Goal: Task Accomplishment & Management: Manage account settings

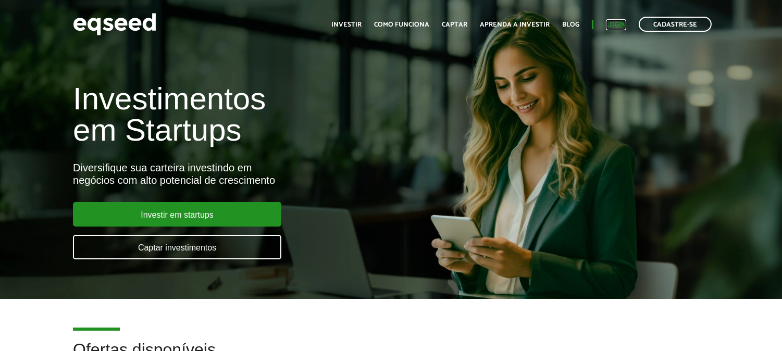
click at [617, 23] on link "Login" at bounding box center [616, 24] width 20 height 7
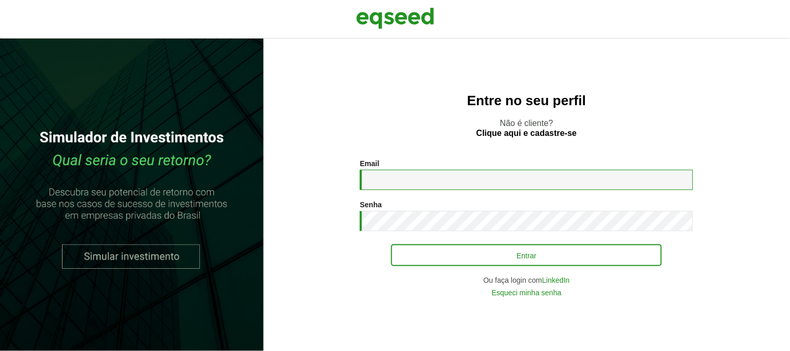
type input "**********"
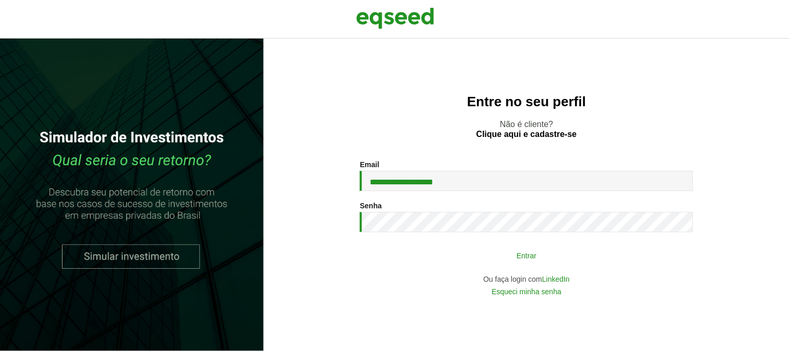
click at [538, 256] on button "Entrar" at bounding box center [526, 255] width 271 height 20
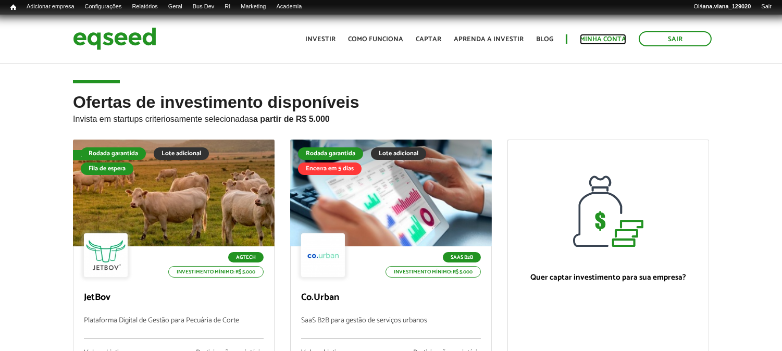
click at [608, 39] on link "Minha conta" at bounding box center [603, 39] width 46 height 7
